Goal: Transaction & Acquisition: Download file/media

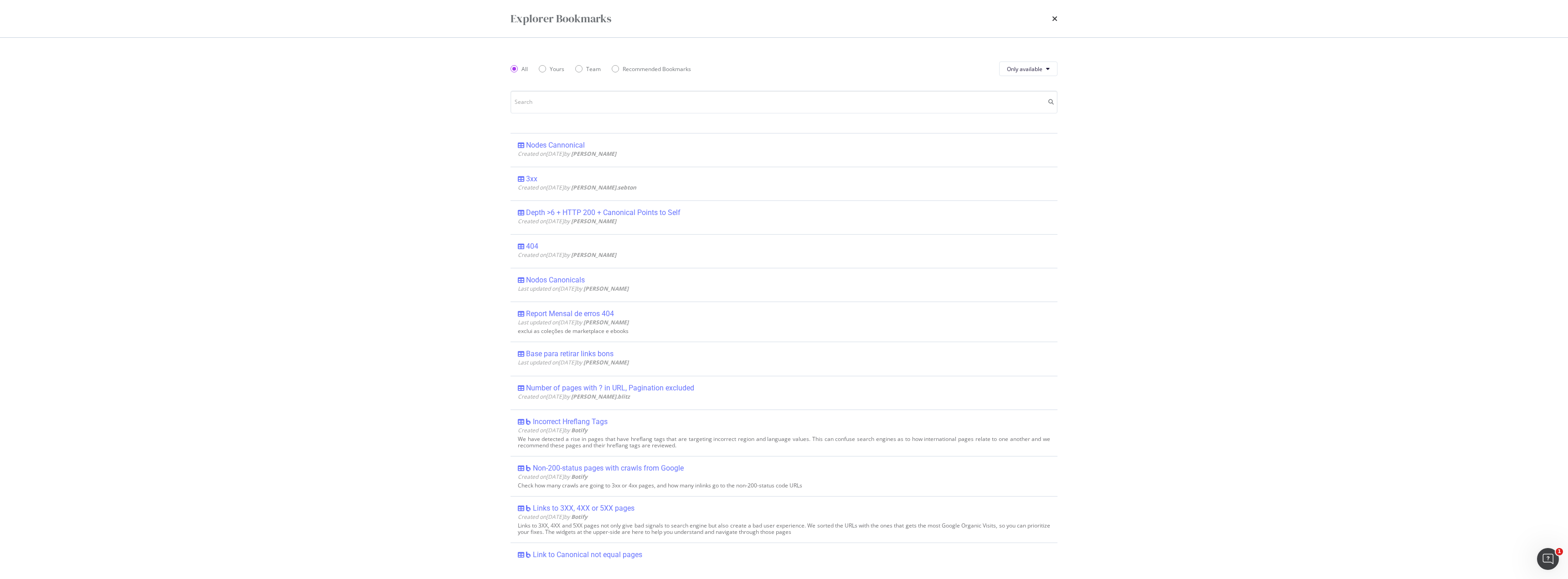
click at [251, 316] on div "Explorer Bookmarks All Yours Team Recommended Bookmarks Only available FA Descr…" at bounding box center [784, 290] width 1568 height 579
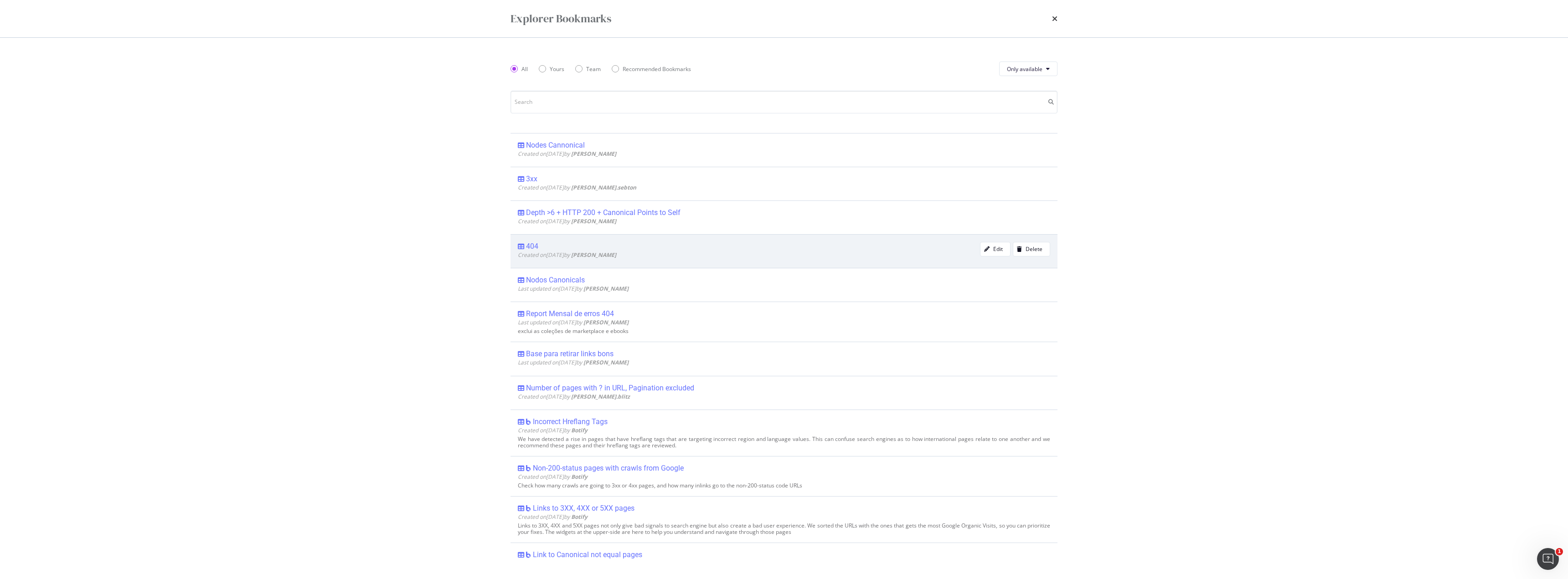
click at [537, 246] on div "404" at bounding box center [532, 246] width 12 height 9
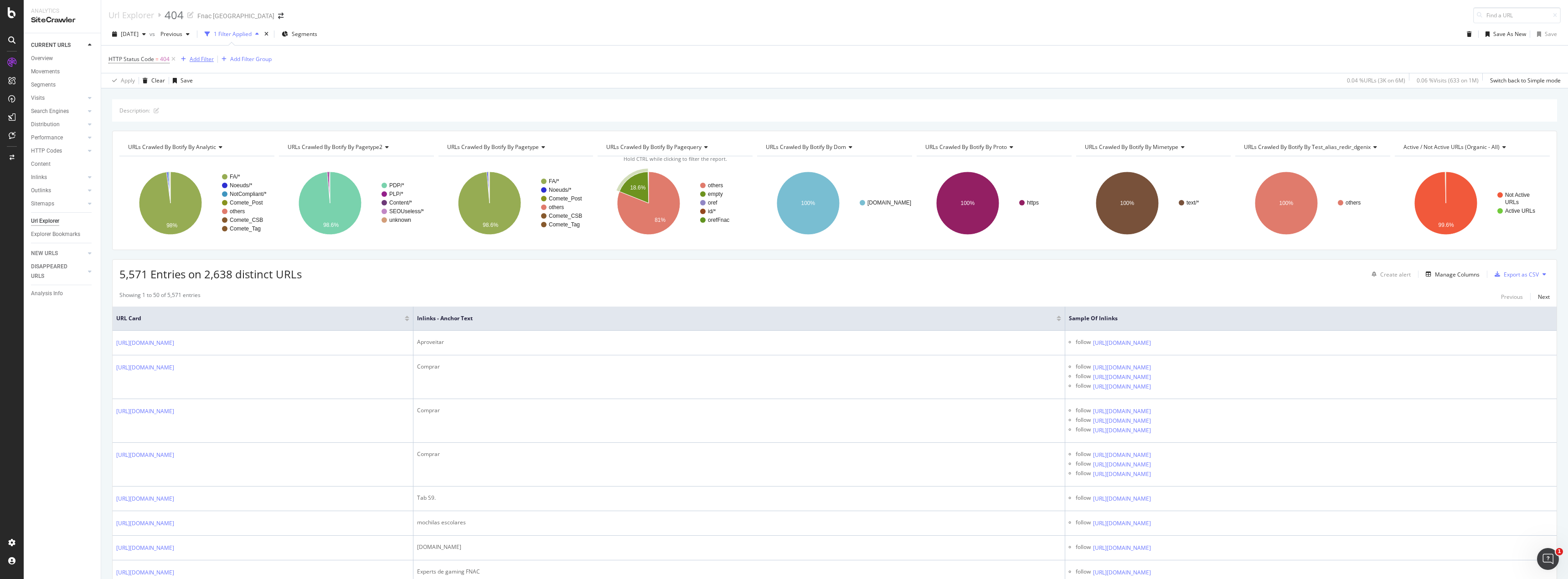
click at [200, 60] on div "Add Filter" at bounding box center [202, 59] width 24 height 8
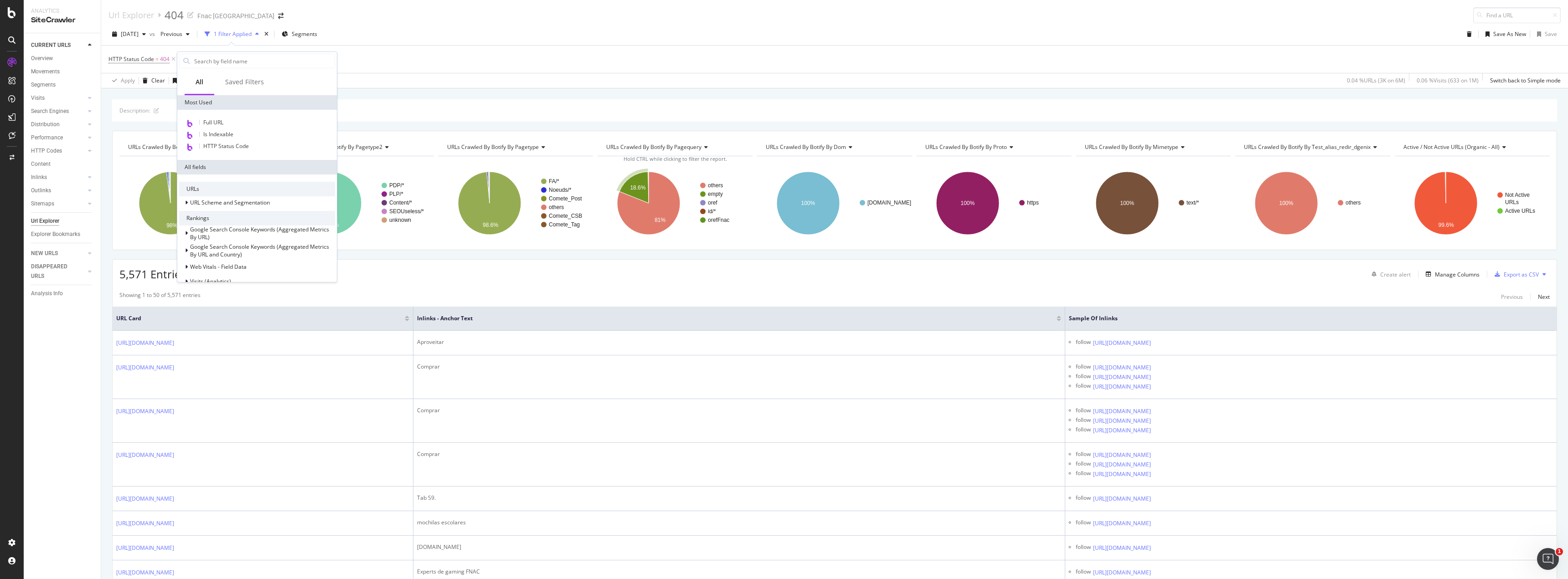
click at [261, 52] on div at bounding box center [257, 61] width 159 height 18
drag, startPoint x: 263, startPoint y: 57, endPoint x: 270, endPoint y: 66, distance: 11.4
click at [264, 59] on input "text" at bounding box center [264, 61] width 141 height 13
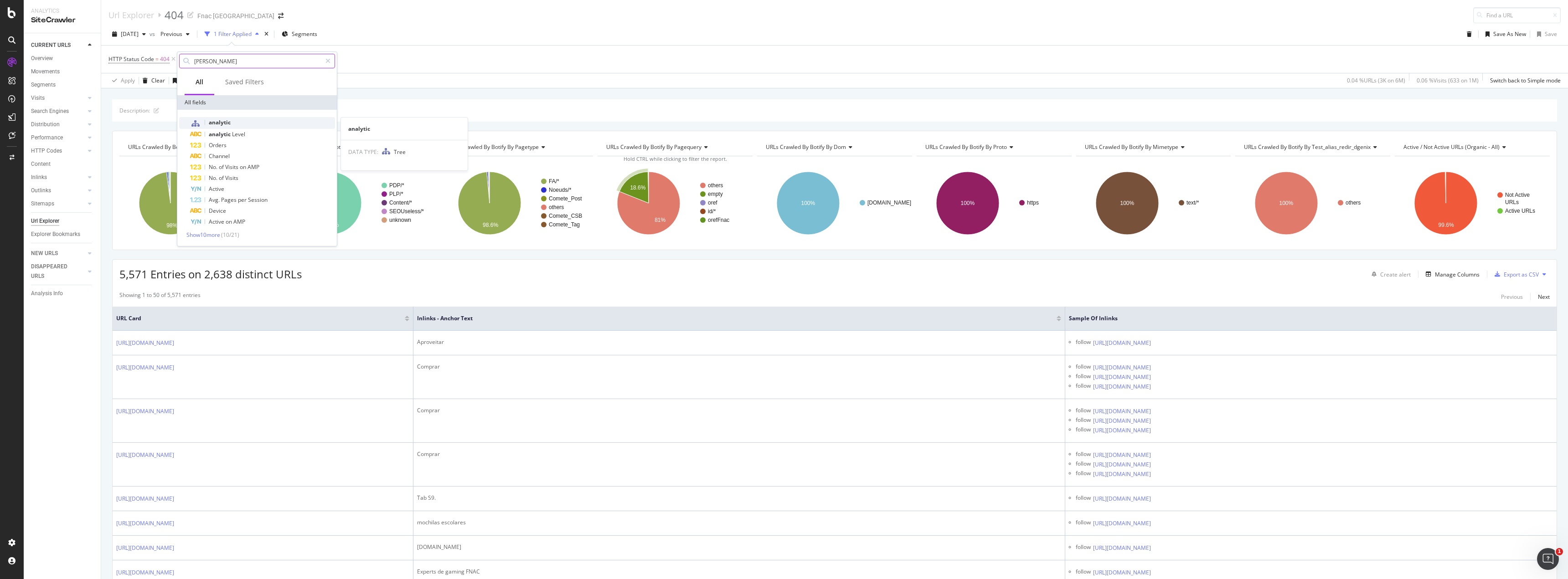
type input "[PERSON_NAME]"
click at [261, 120] on div "analytic" at bounding box center [262, 122] width 145 height 12
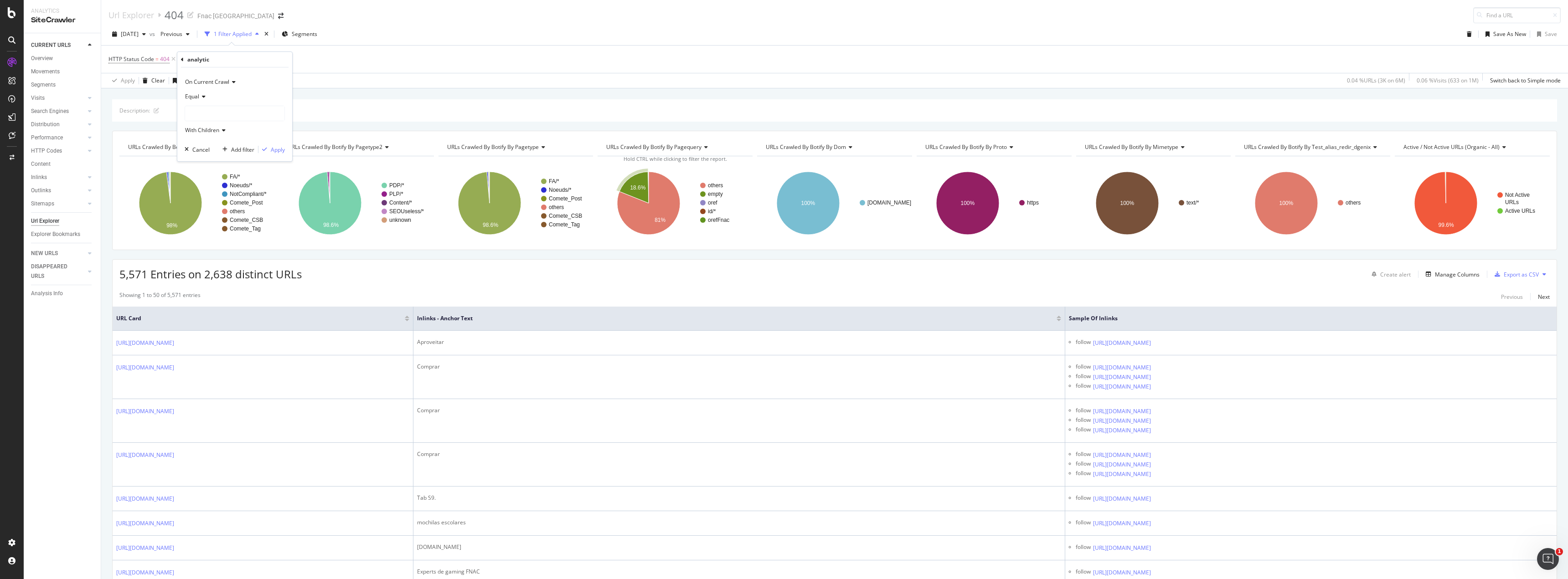
click at [205, 100] on div "Equal" at bounding box center [234, 97] width 100 height 15
click at [222, 128] on div "Not Equal" at bounding box center [236, 127] width 97 height 12
click at [221, 121] on div at bounding box center [234, 113] width 100 height 15
click at [220, 113] on div at bounding box center [234, 113] width 99 height 15
click at [219, 128] on span "3,301,445 URLS" at bounding box center [223, 131] width 42 height 8
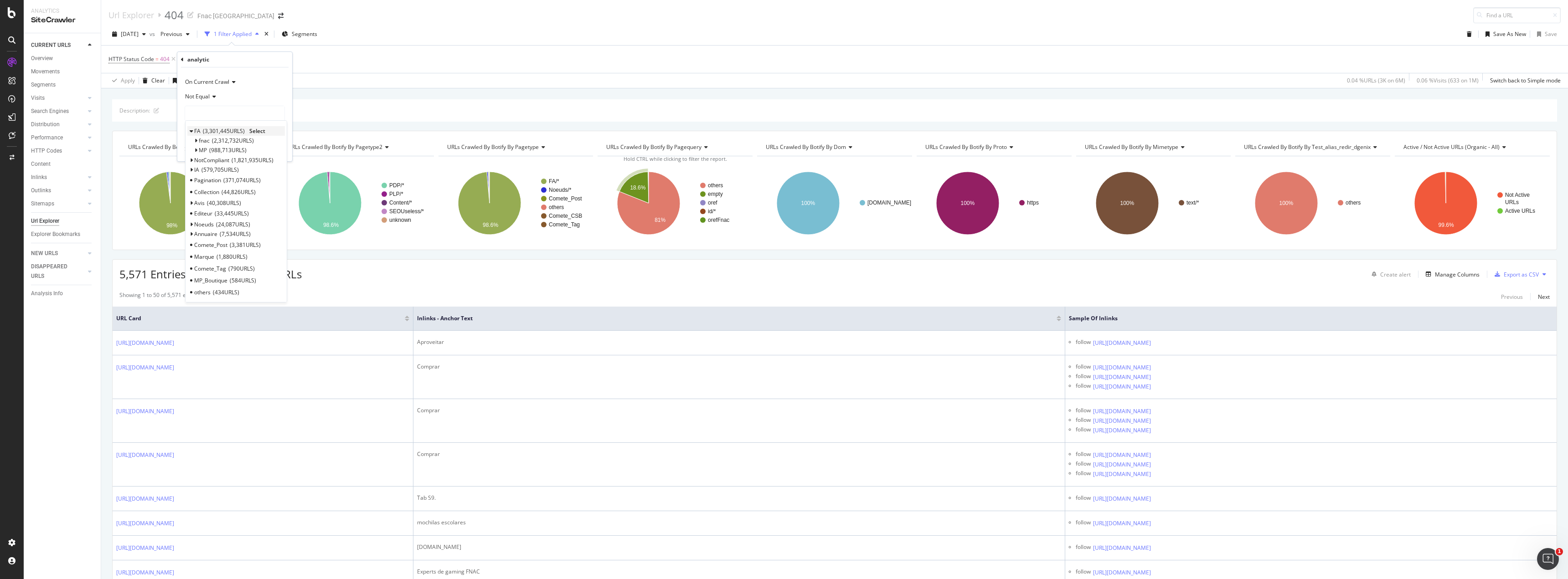
click at [208, 133] on span "3,301,445 URLS" at bounding box center [223, 131] width 42 height 8
click at [0, 0] on span "Select" at bounding box center [0, 0] width 0 height 0
click at [273, 151] on div "Apply" at bounding box center [278, 150] width 14 height 8
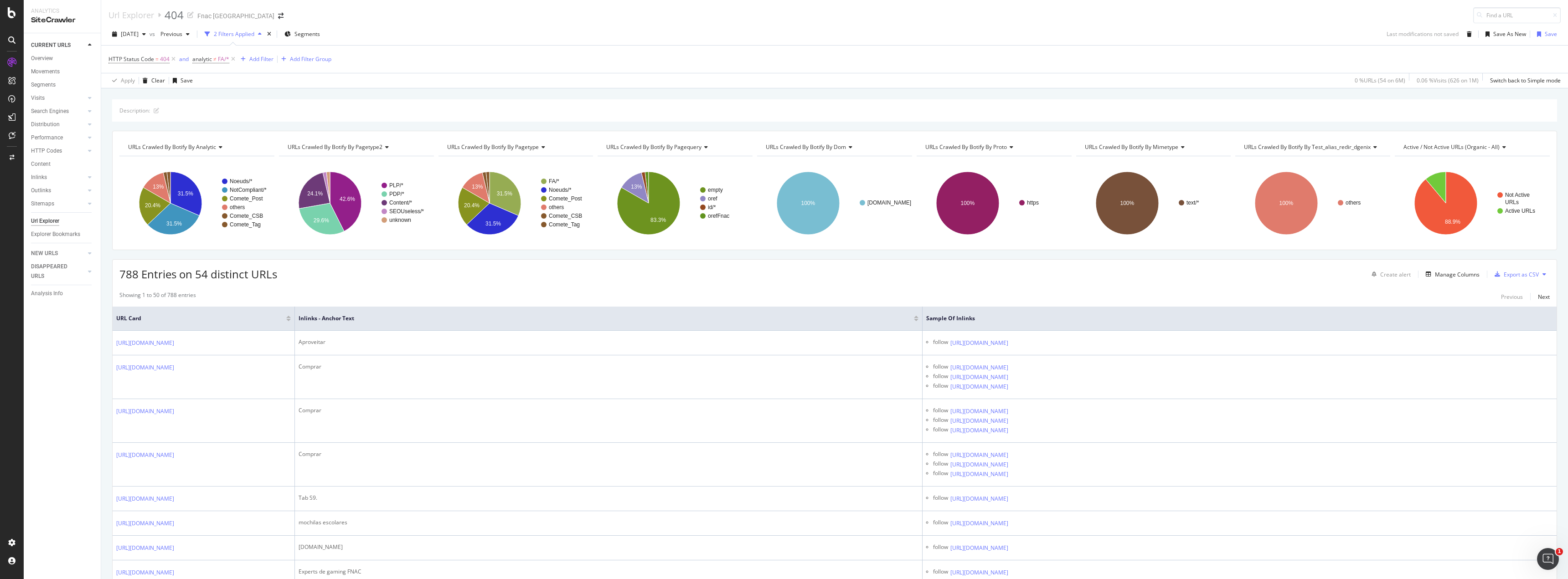
click at [699, 274] on button at bounding box center [1544, 274] width 11 height 15
click at [699, 274] on div "Export as CSV" at bounding box center [1521, 274] width 35 height 8
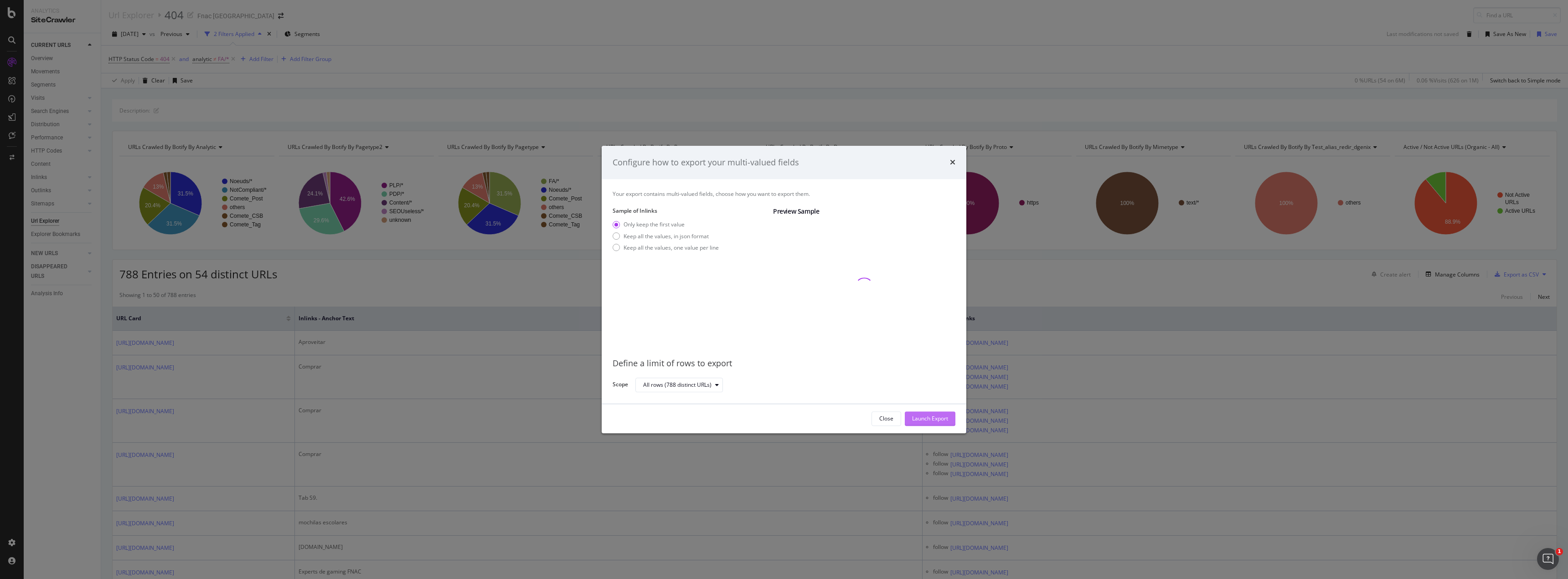
click at [699, 316] on div "Launch Export" at bounding box center [929, 418] width 36 height 13
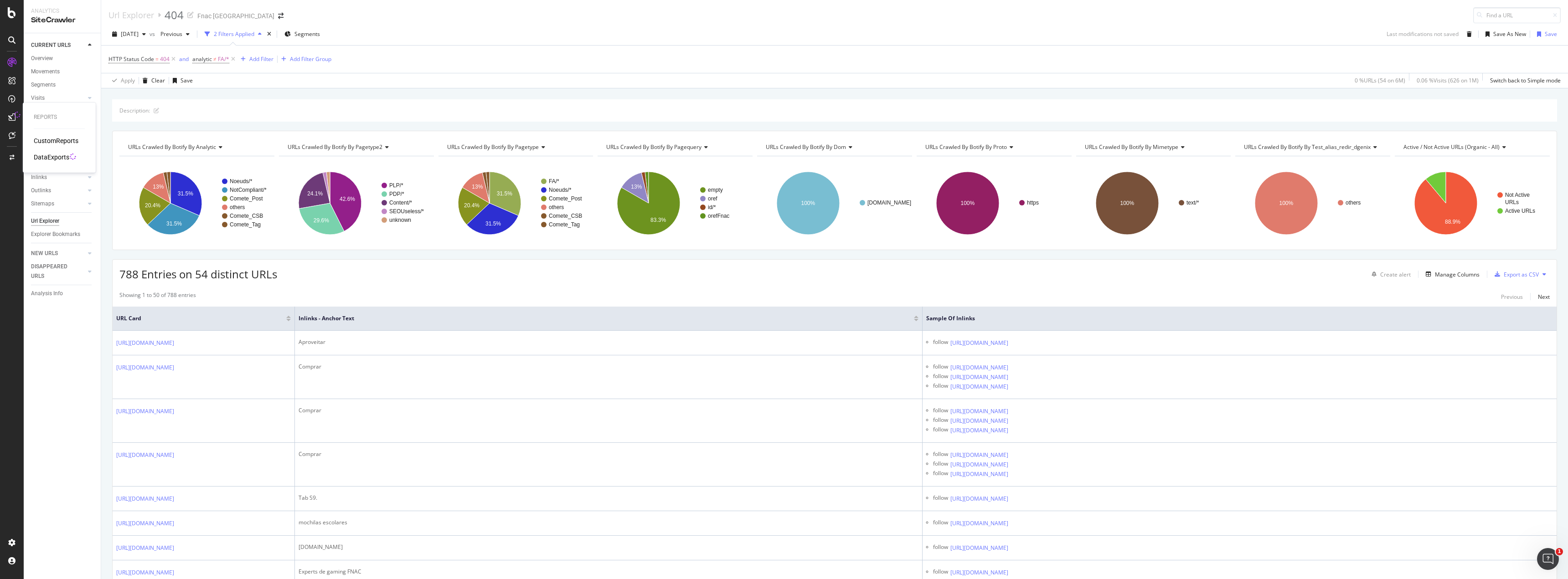
click at [52, 158] on div "DataExports" at bounding box center [51, 157] width 35 height 9
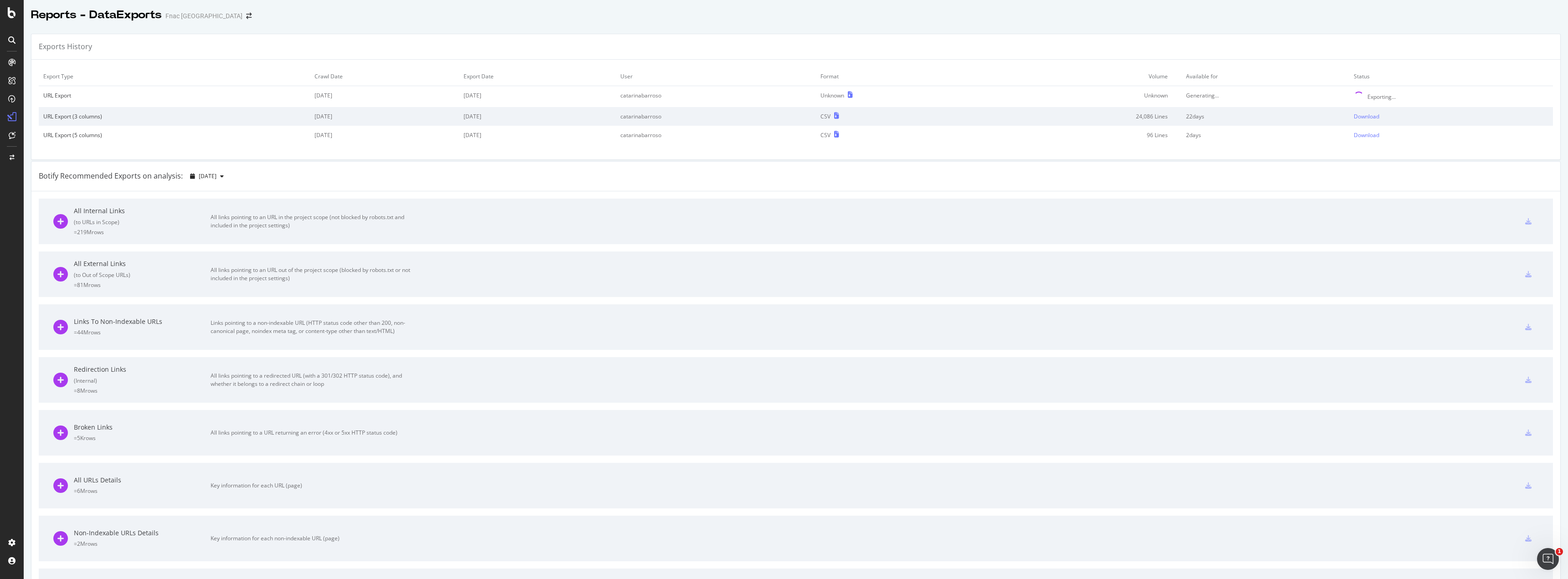
drag, startPoint x: 750, startPoint y: 13, endPoint x: 751, endPoint y: 20, distance: 7.1
click at [699, 13] on div "Reports - DataExports Fnac [GEOGRAPHIC_DATA]" at bounding box center [796, 11] width 1544 height 23
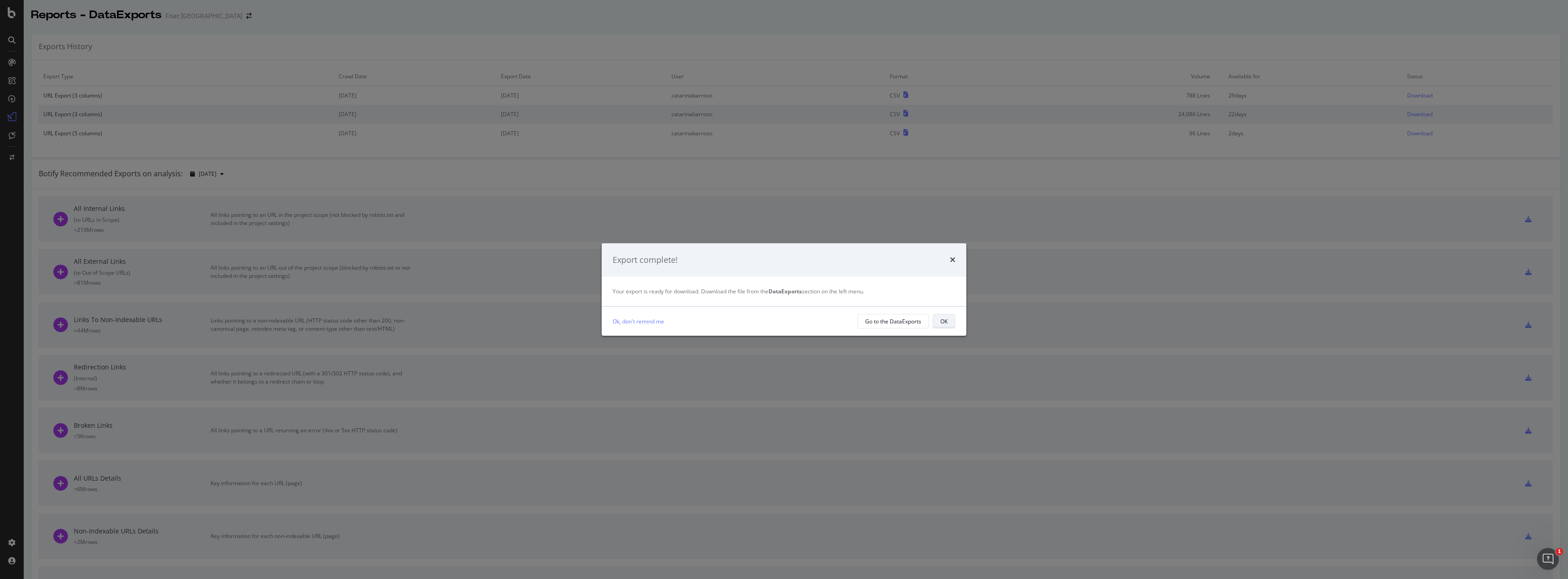
click at [699, 316] on div "OK" at bounding box center [944, 321] width 7 height 8
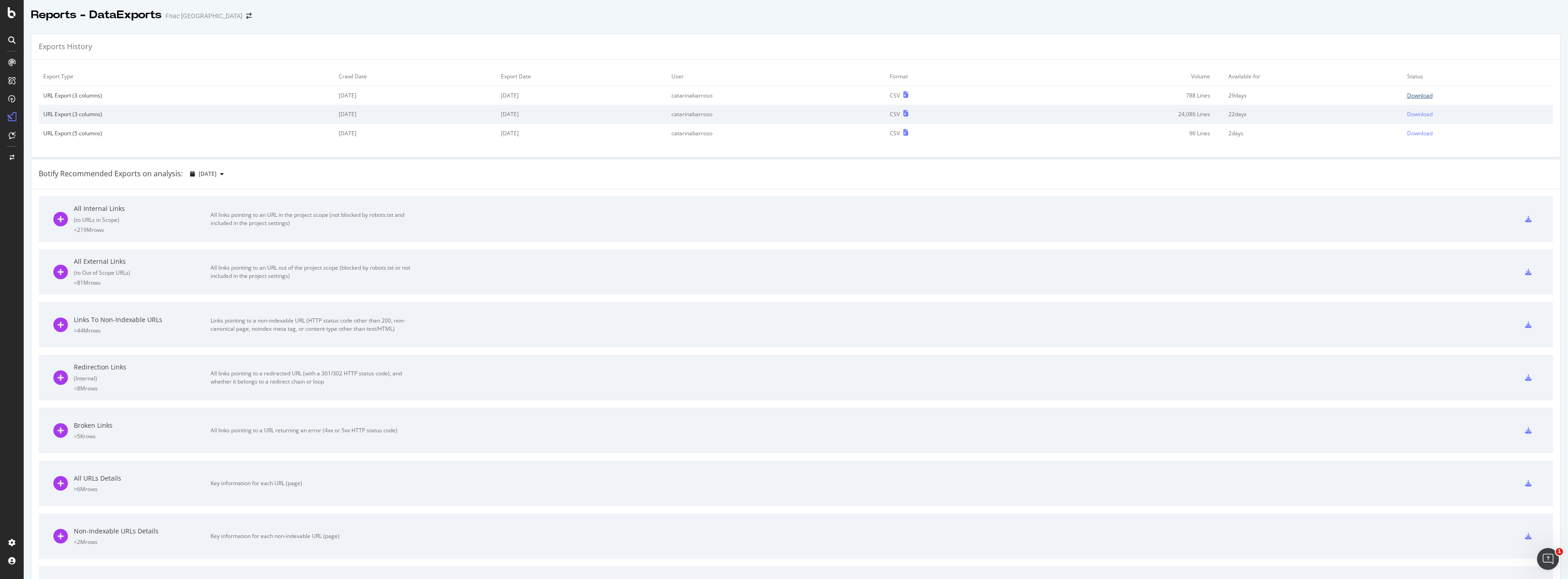
click at [699, 93] on td "Download" at bounding box center [1477, 95] width 150 height 19
click at [699, 94] on div "Download" at bounding box center [1420, 95] width 26 height 8
